Goal: Find specific page/section: Find specific page/section

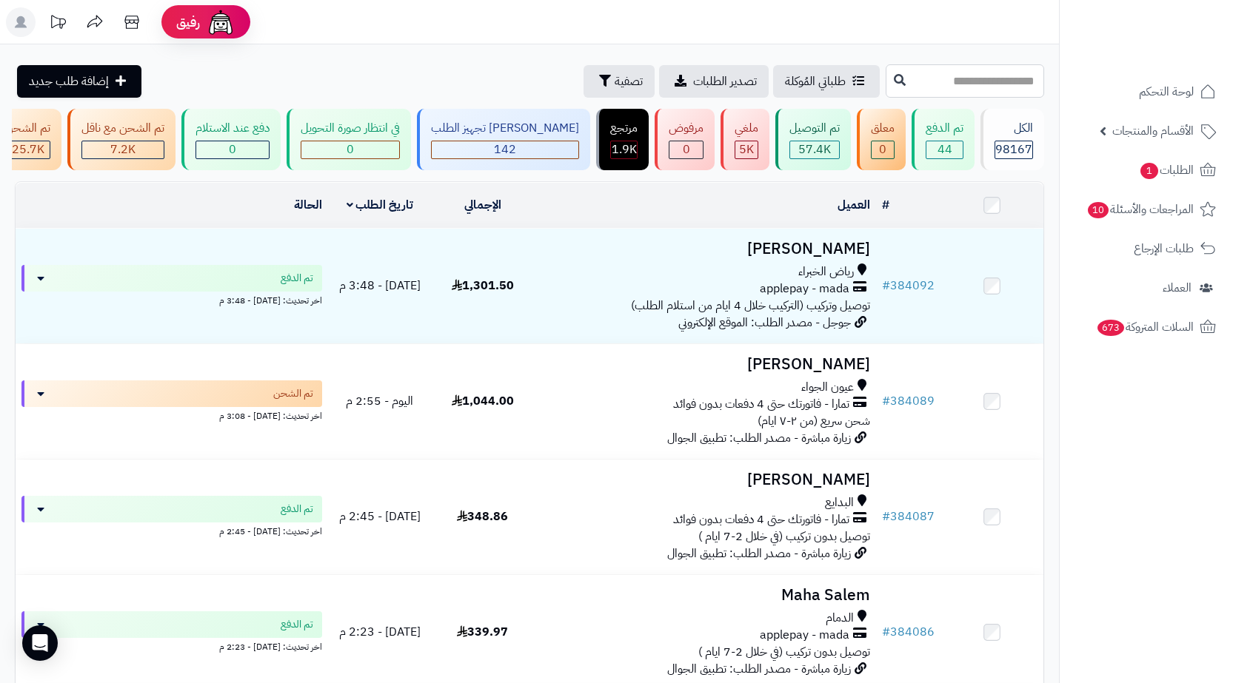
click at [971, 87] on input "text" at bounding box center [964, 80] width 158 height 33
paste input "******"
type input "******"
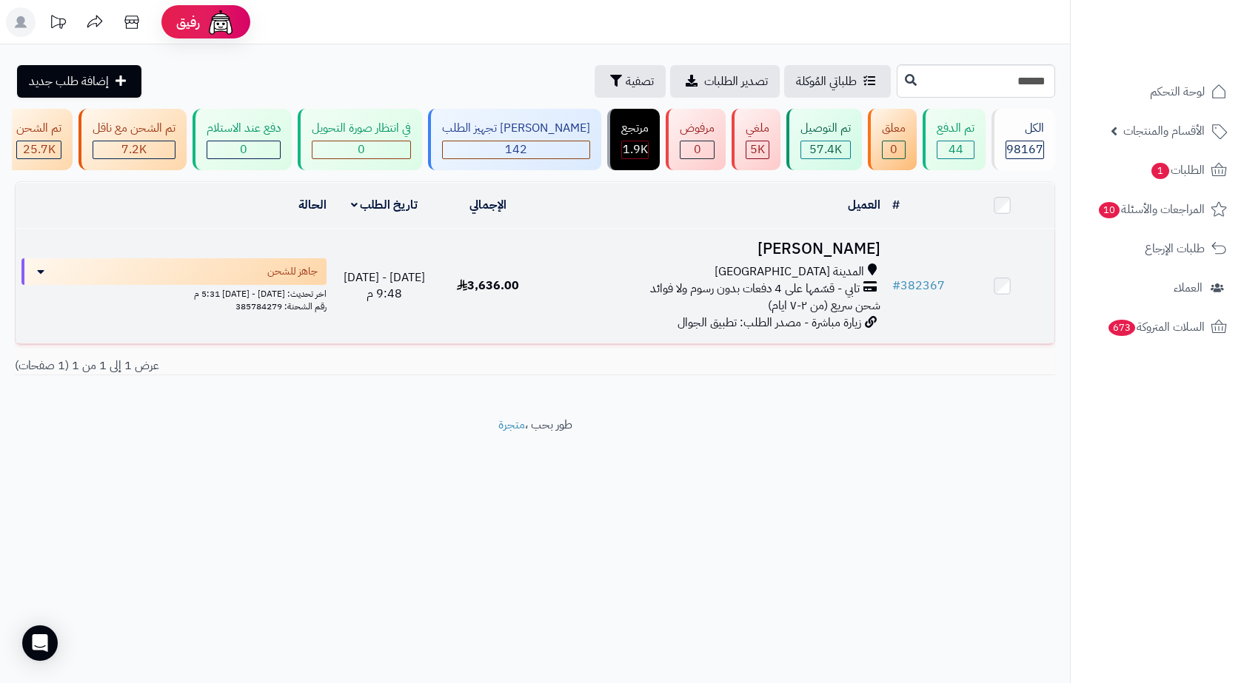
click at [723, 258] on h3 "محمد الحربي" at bounding box center [713, 249] width 334 height 17
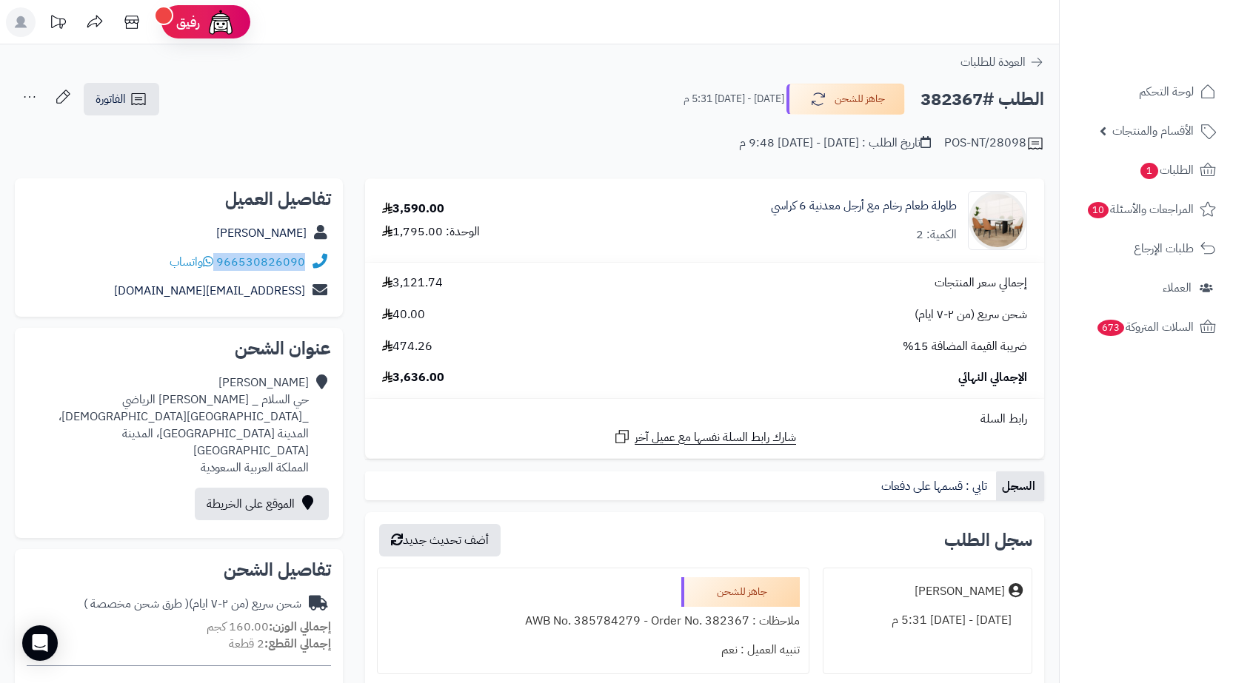
drag, startPoint x: 312, startPoint y: 265, endPoint x: 218, endPoint y: 271, distance: 94.9
click at [218, 271] on div "966530826090 واتساب" at bounding box center [179, 262] width 304 height 29
copy div "966530826090"
click at [1197, 175] on link "الطلبات 1" at bounding box center [1145, 171] width 155 height 36
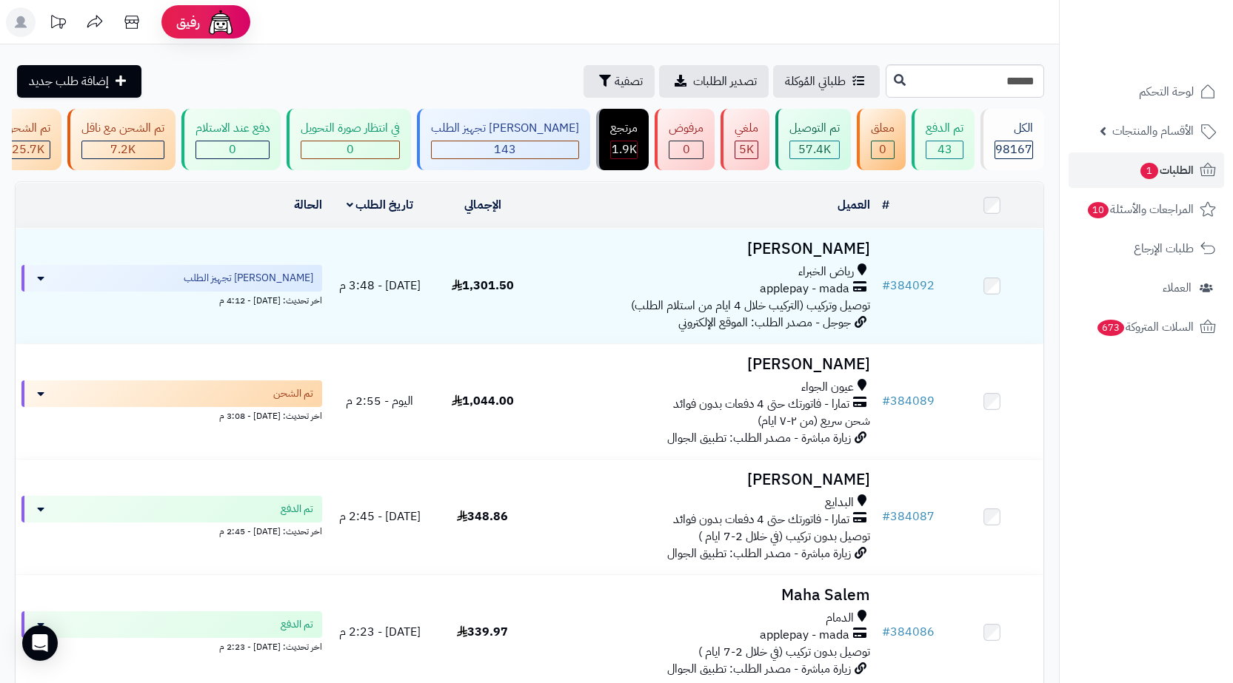
type input "******"
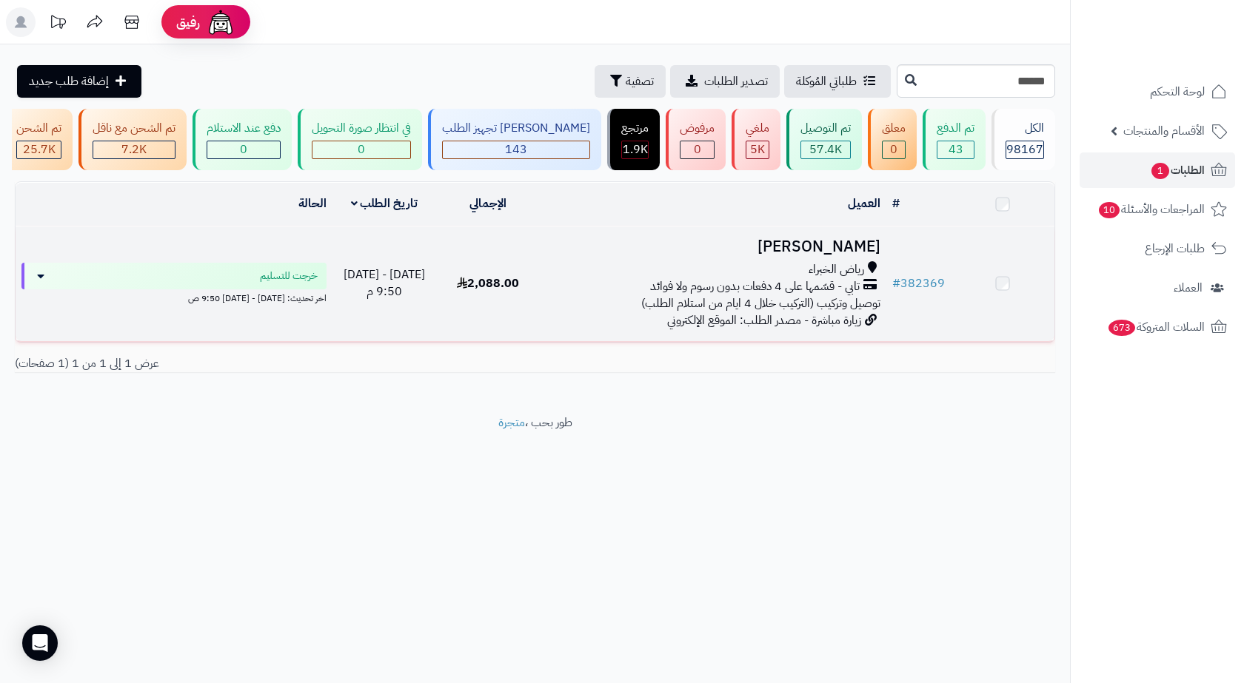
click at [830, 295] on span "تابي - قسّمها على 4 دفعات بدون رسوم ولا فوائد" at bounding box center [755, 286] width 210 height 17
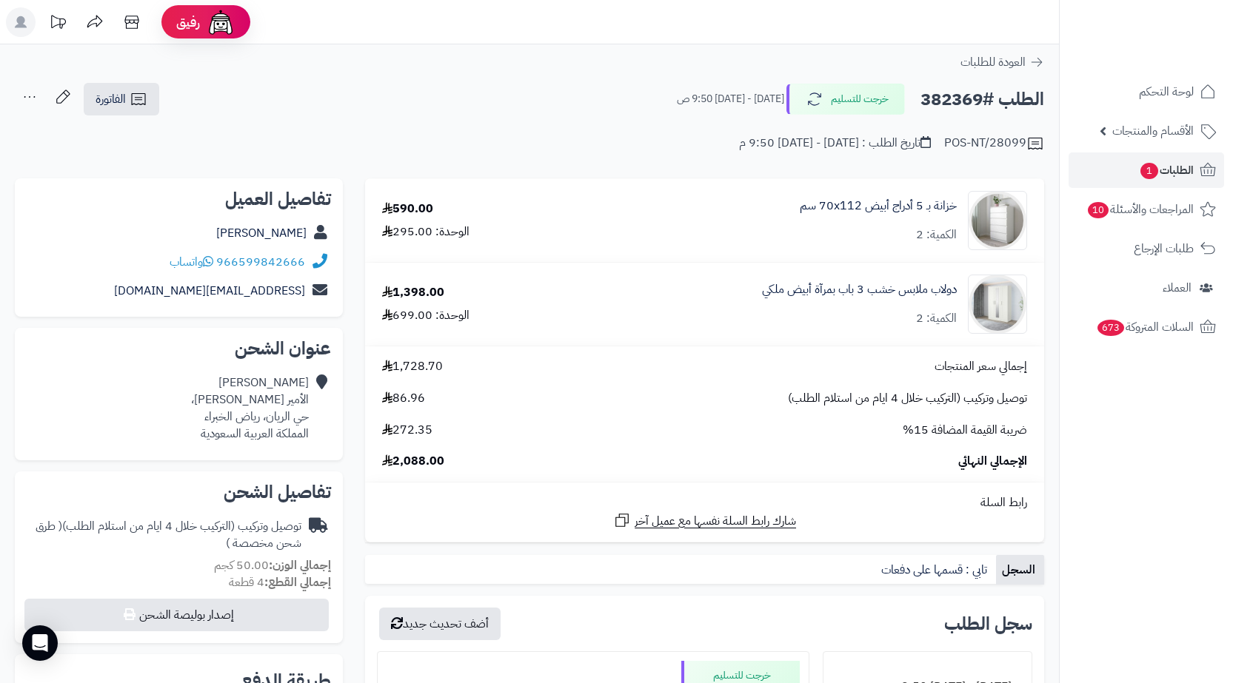
click at [955, 96] on h2 "الطلب #382369" at bounding box center [982, 99] width 124 height 30
copy h2 "382369"
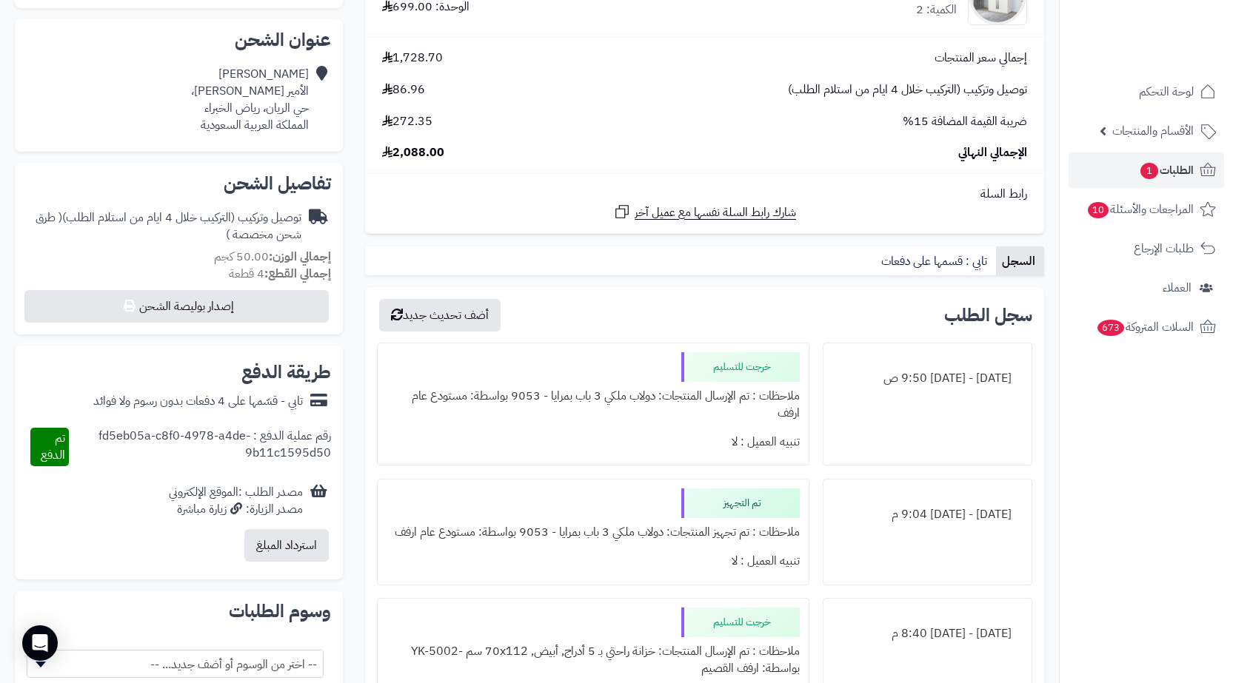
scroll to position [74, 0]
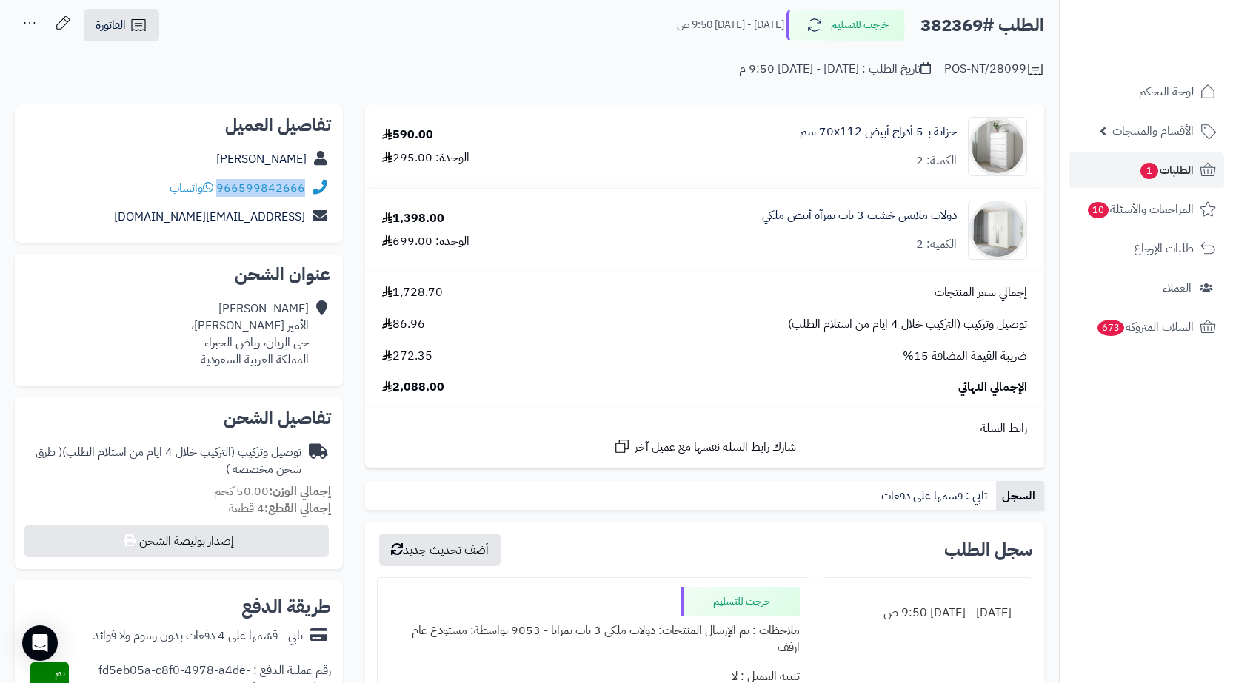
copy div "966599842666"
drag, startPoint x: 309, startPoint y: 187, endPoint x: 223, endPoint y: 192, distance: 86.0
click at [223, 192] on div "966599842666 واتساب" at bounding box center [179, 188] width 304 height 29
